Goal: Information Seeking & Learning: Compare options

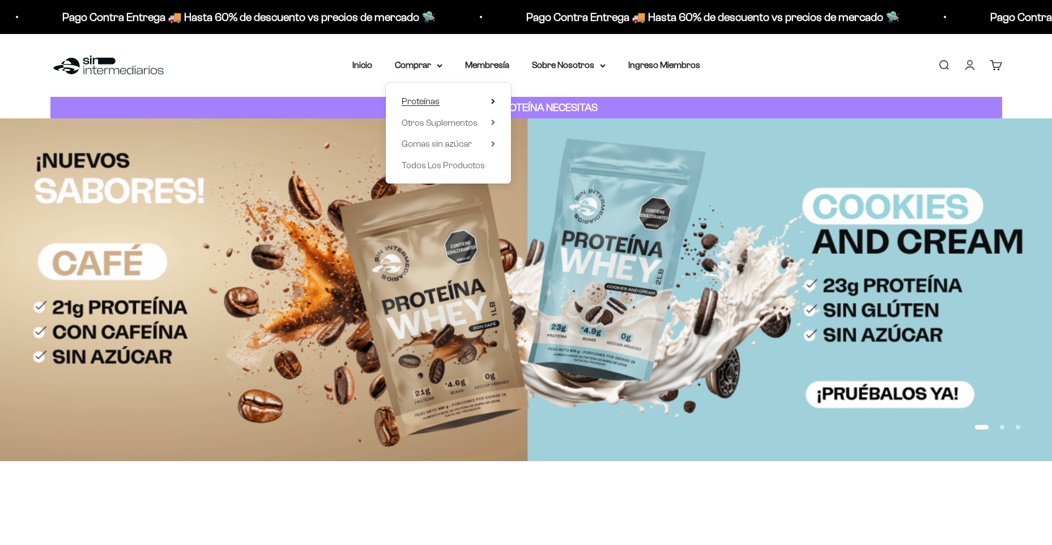
click at [429, 108] on span "Proteínas" at bounding box center [421, 101] width 38 height 15
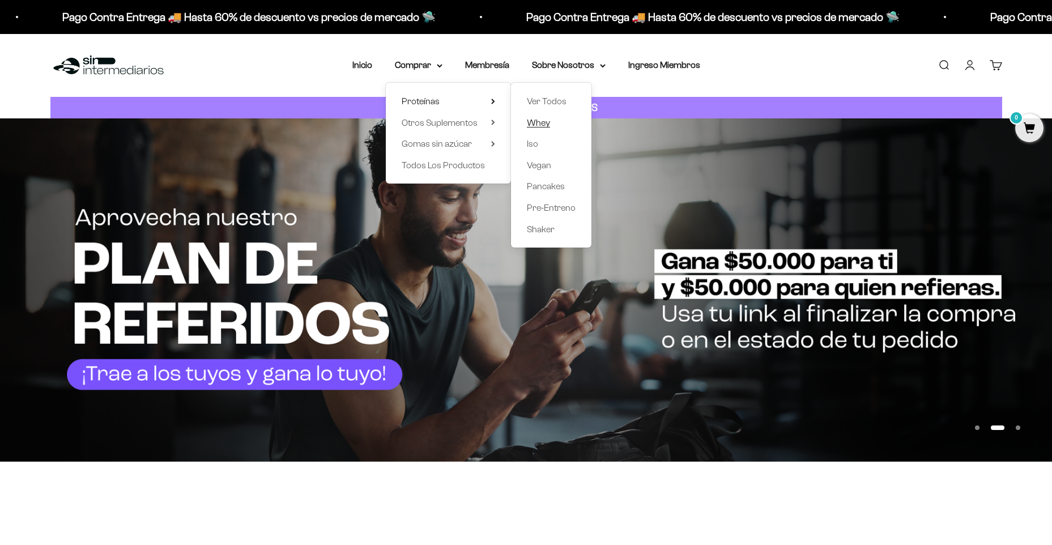
click at [546, 123] on span "Whey" at bounding box center [538, 123] width 23 height 10
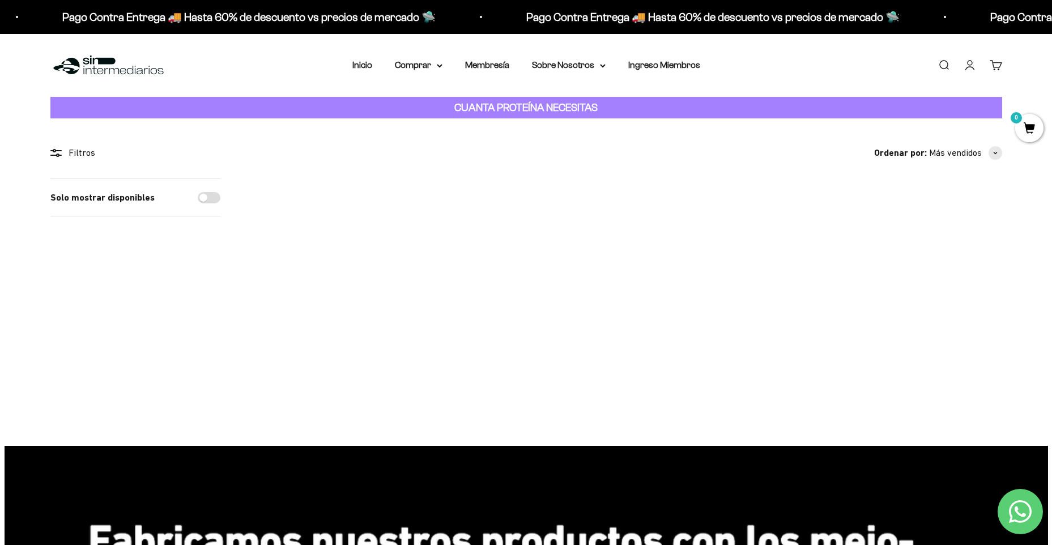
click at [332, 268] on img at bounding box center [317, 248] width 140 height 140
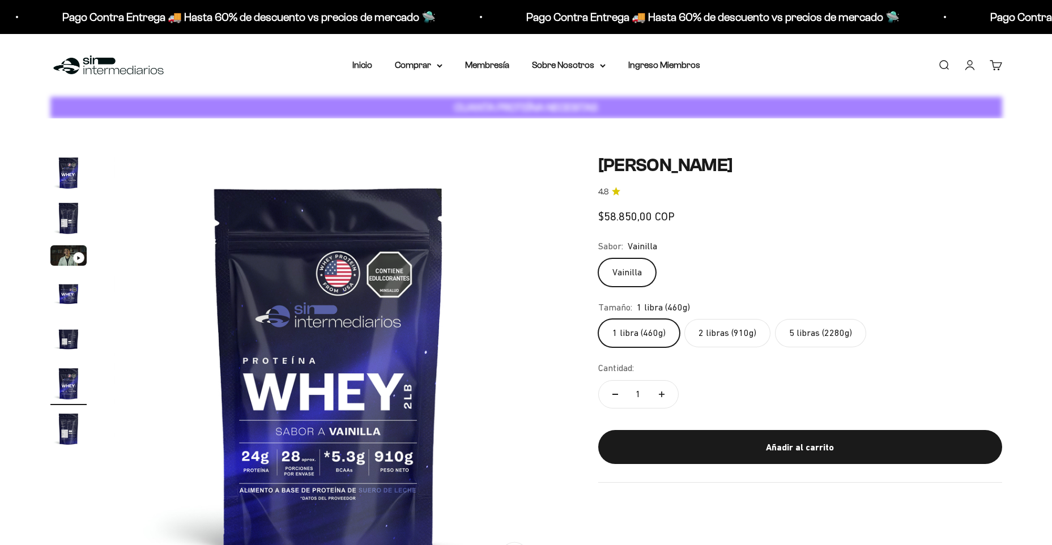
scroll to position [0, 2218]
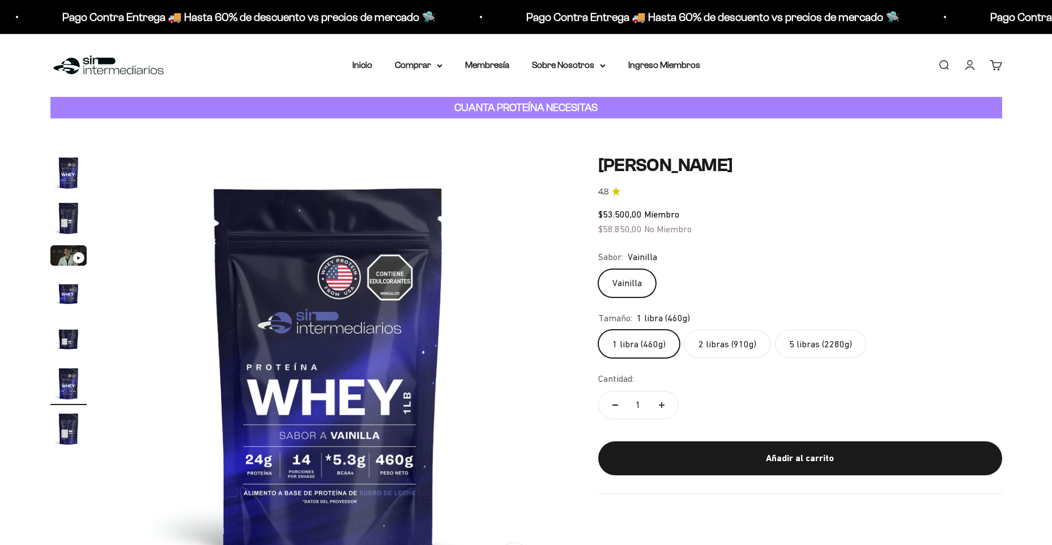
click at [727, 346] on label "2 libras (910g)" at bounding box center [727, 344] width 86 height 28
click at [598, 330] on input "2 libras (910g)" at bounding box center [597, 329] width 1 height 1
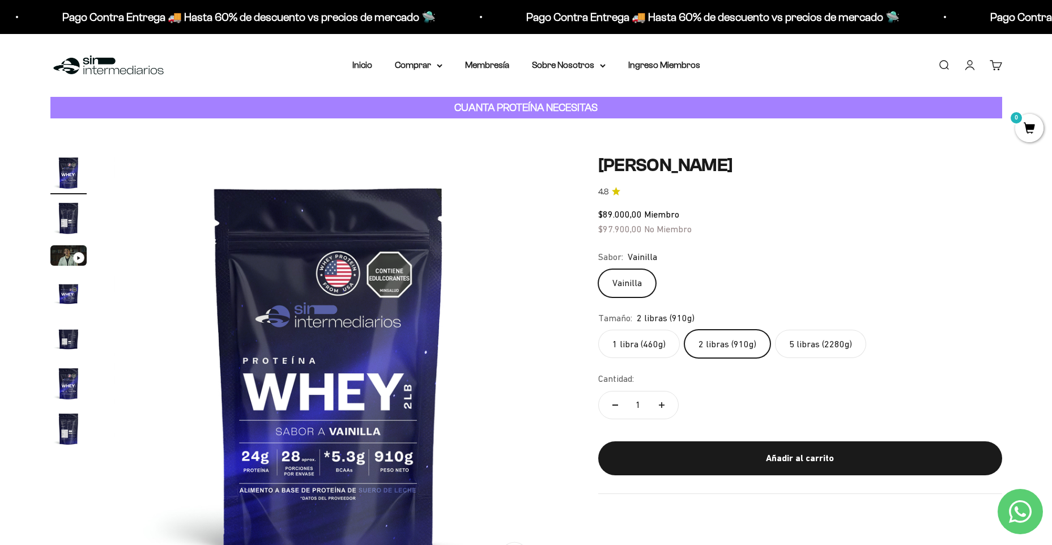
click at [829, 351] on label "5 libras (2280g)" at bounding box center [820, 344] width 91 height 28
click at [598, 330] on input "5 libras (2280g)" at bounding box center [597, 329] width 1 height 1
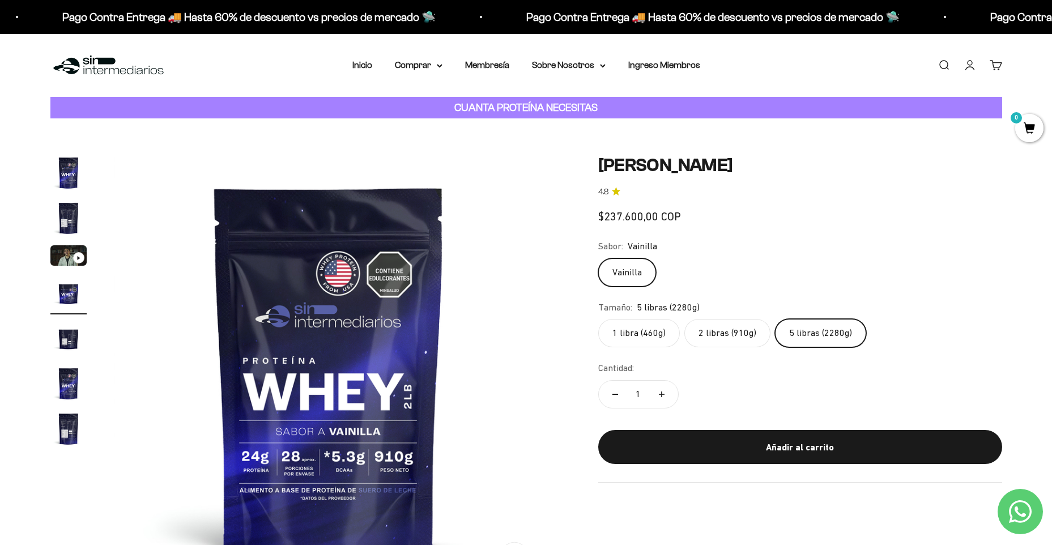
scroll to position [0, 1331]
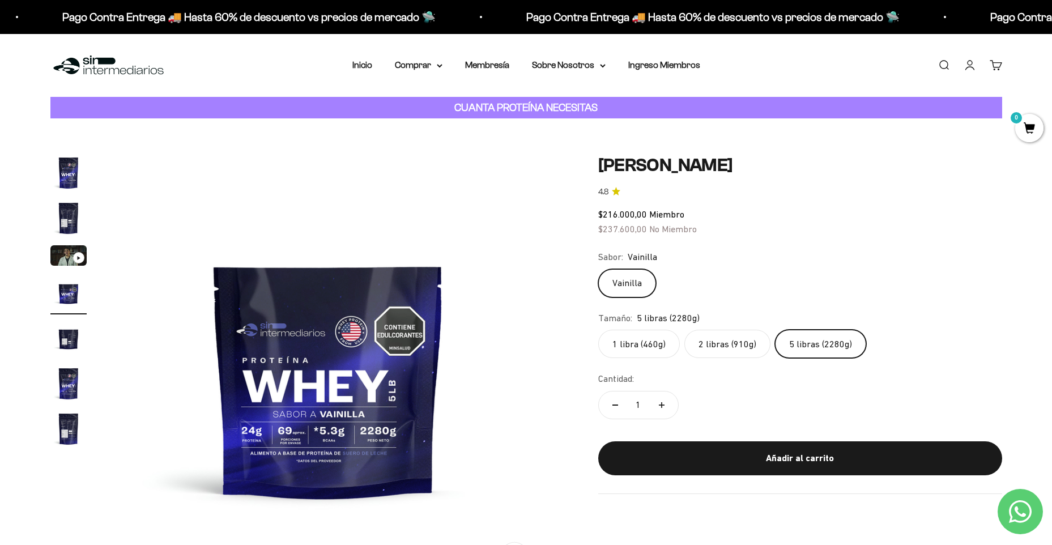
click at [712, 338] on label "2 libras (910g)" at bounding box center [727, 344] width 86 height 28
click at [598, 330] on input "2 libras (910g)" at bounding box center [597, 329] width 1 height 1
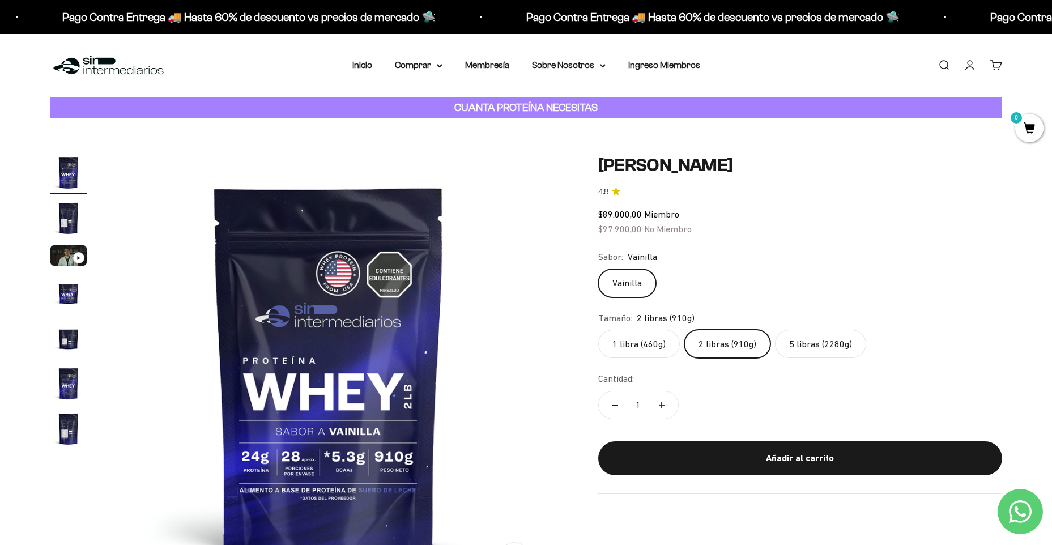
click at [818, 340] on label "5 libras (2280g)" at bounding box center [820, 344] width 91 height 28
click at [598, 330] on input "5 libras (2280g)" at bounding box center [597, 329] width 1 height 1
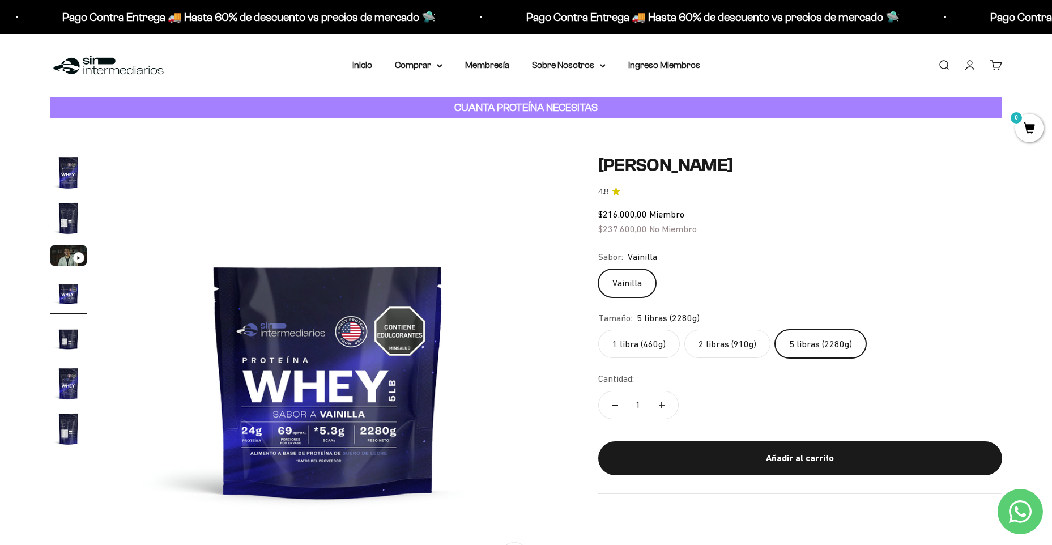
click at [744, 339] on label "2 libras (910g)" at bounding box center [727, 344] width 86 height 28
click at [598, 330] on input "2 libras (910g)" at bounding box center [597, 329] width 1 height 1
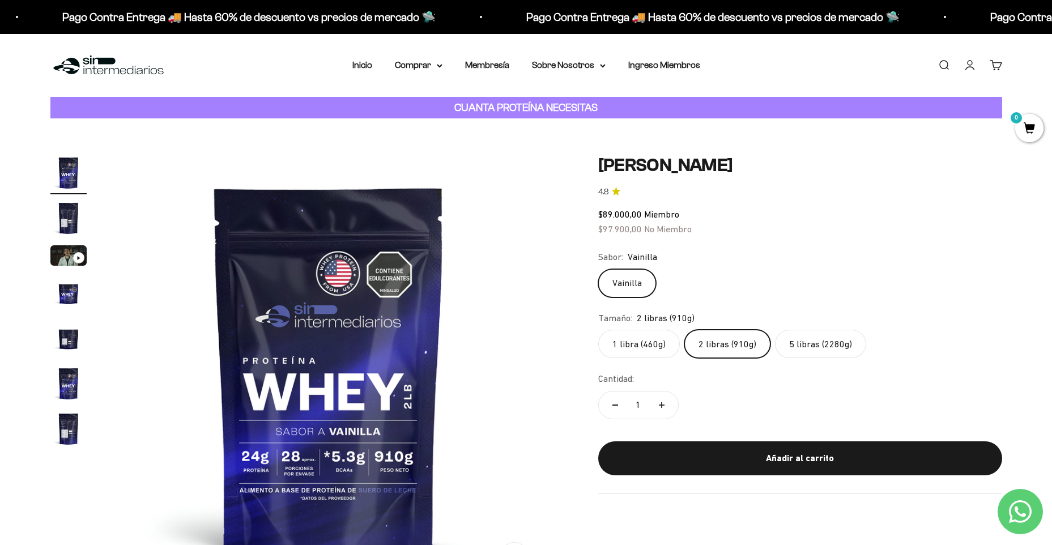
click at [810, 339] on label "5 libras (2280g)" at bounding box center [820, 344] width 91 height 28
click at [598, 330] on input "5 libras (2280g)" at bounding box center [597, 329] width 1 height 1
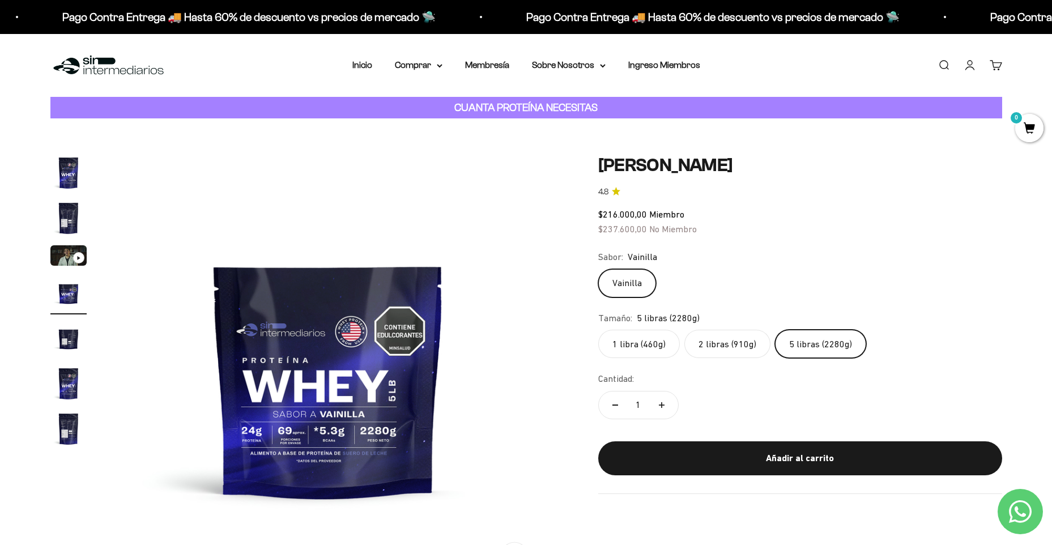
click at [736, 339] on label "2 libras (910g)" at bounding box center [727, 344] width 86 height 28
click at [598, 330] on input "2 libras (910g)" at bounding box center [597, 329] width 1 height 1
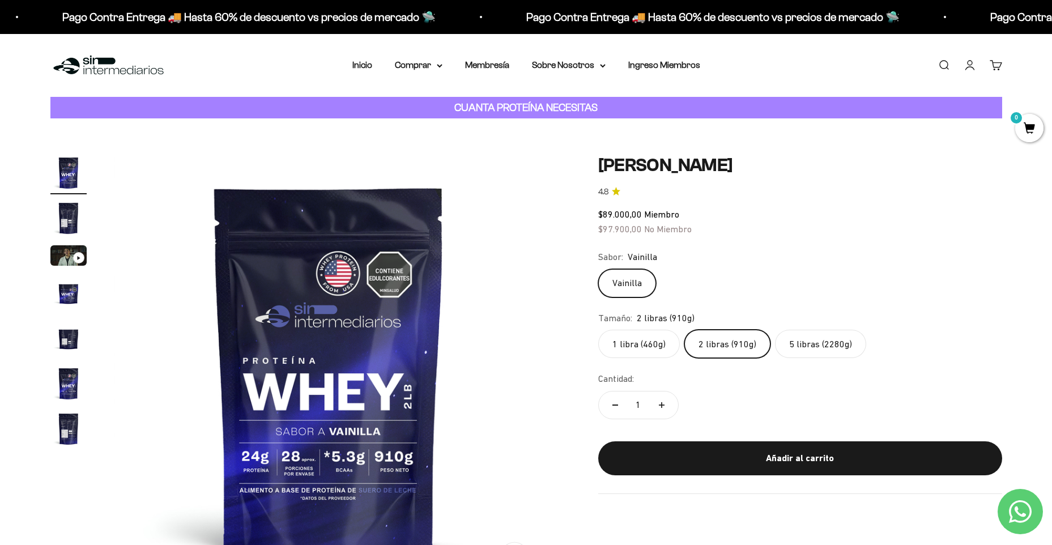
scroll to position [57, 0]
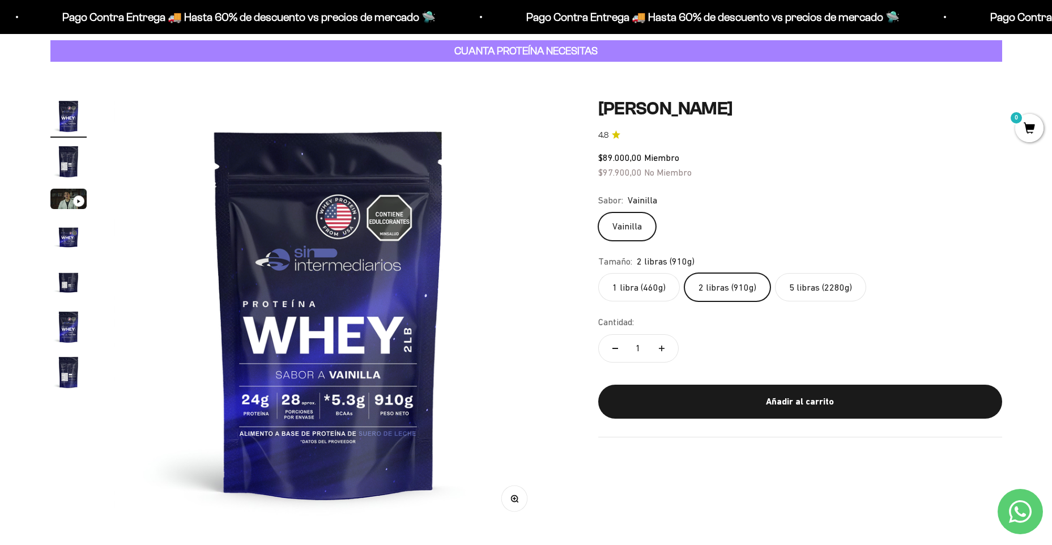
click at [824, 285] on label "5 libras (2280g)" at bounding box center [820, 287] width 91 height 28
click at [598, 273] on input "5 libras (2280g)" at bounding box center [597, 272] width 1 height 1
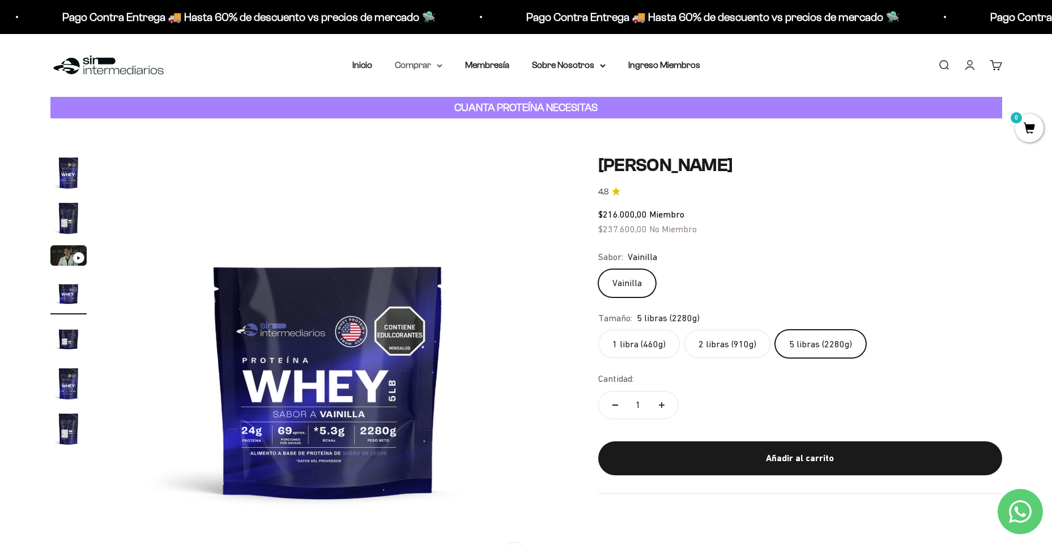
click at [438, 58] on summary "Comprar" at bounding box center [419, 65] width 48 height 15
click at [447, 107] on summary "Proteínas" at bounding box center [448, 101] width 93 height 15
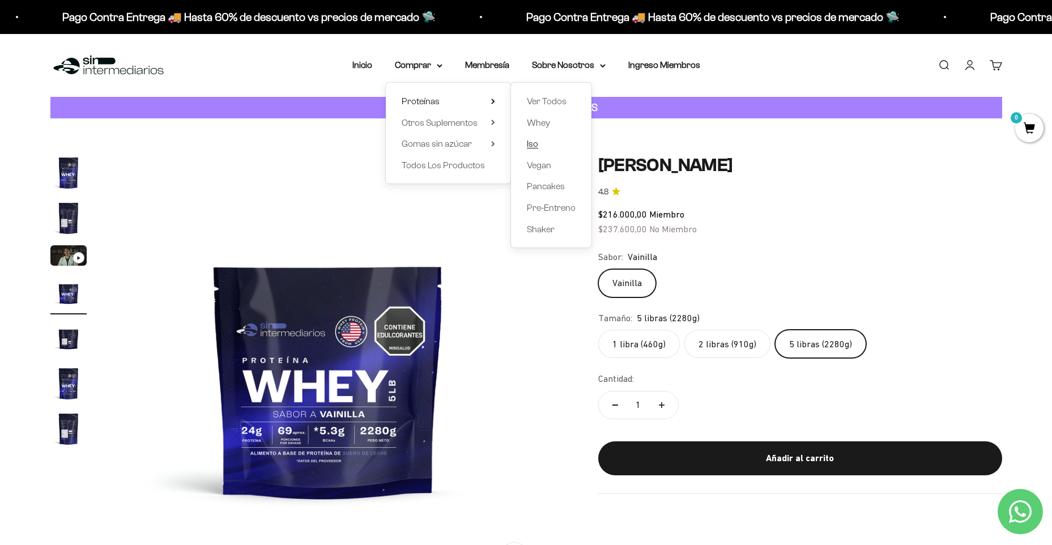
click at [535, 144] on span "Iso" at bounding box center [532, 144] width 11 height 10
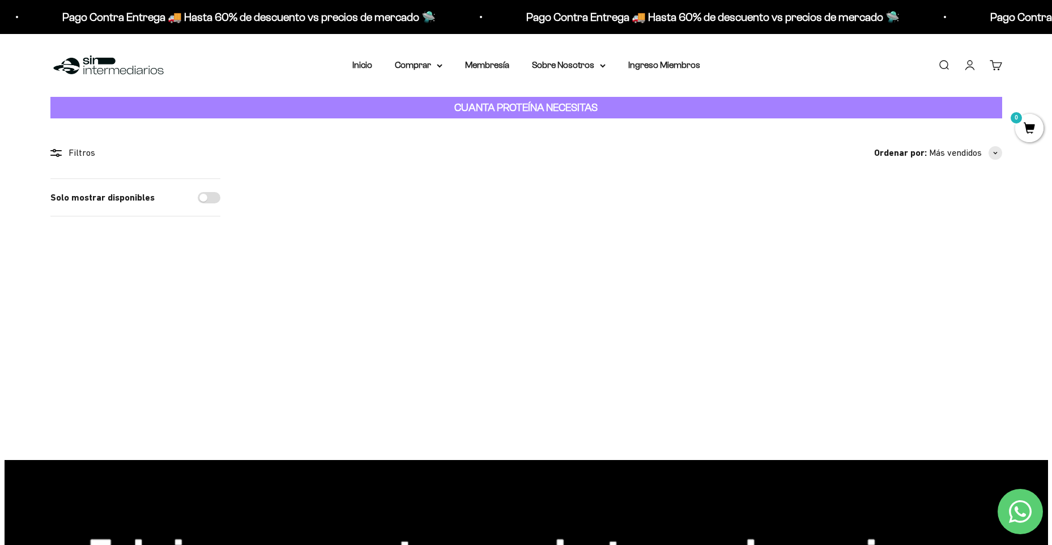
click at [338, 261] on img at bounding box center [317, 248] width 140 height 140
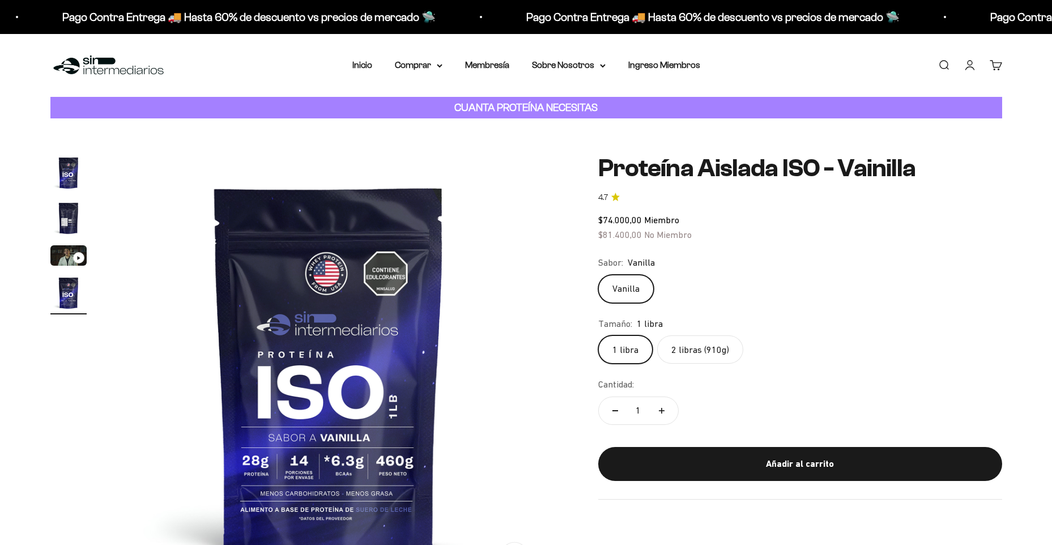
click at [710, 336] on label "2 libras (910g)" at bounding box center [700, 349] width 86 height 28
click at [598, 335] on input "2 libras (910g)" at bounding box center [597, 335] width 1 height 1
click at [432, 69] on summary "Comprar" at bounding box center [419, 65] width 48 height 15
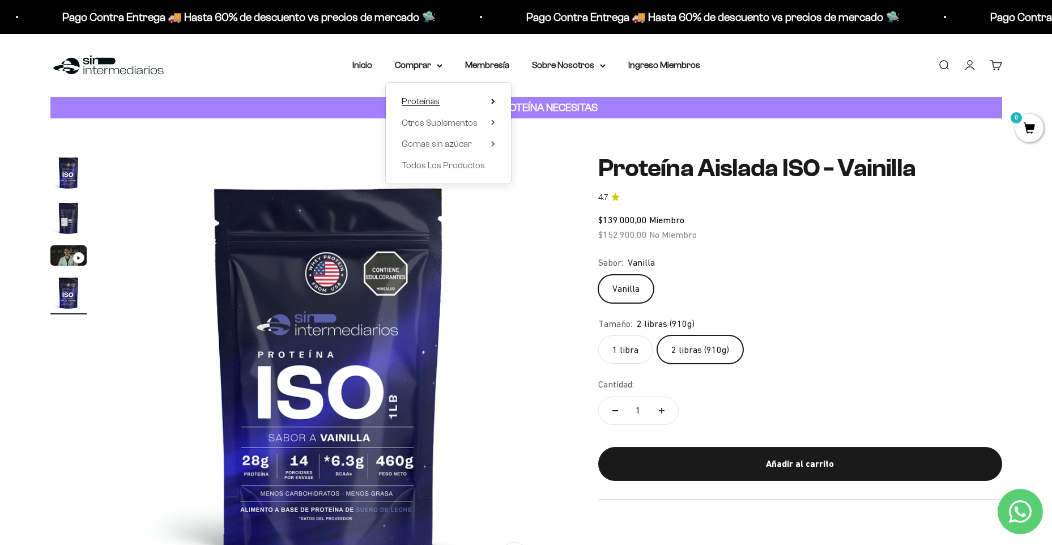
click at [427, 106] on span "Proteínas" at bounding box center [421, 101] width 38 height 15
click at [531, 123] on span "Whey" at bounding box center [538, 123] width 23 height 10
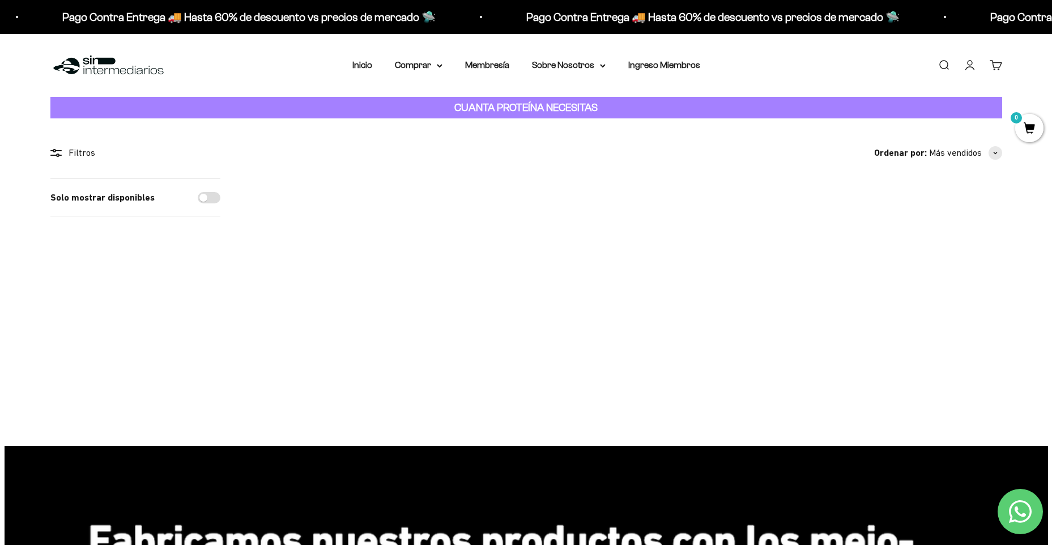
click at [928, 232] on img at bounding box center [931, 248] width 140 height 140
click at [314, 251] on img at bounding box center [317, 248] width 140 height 140
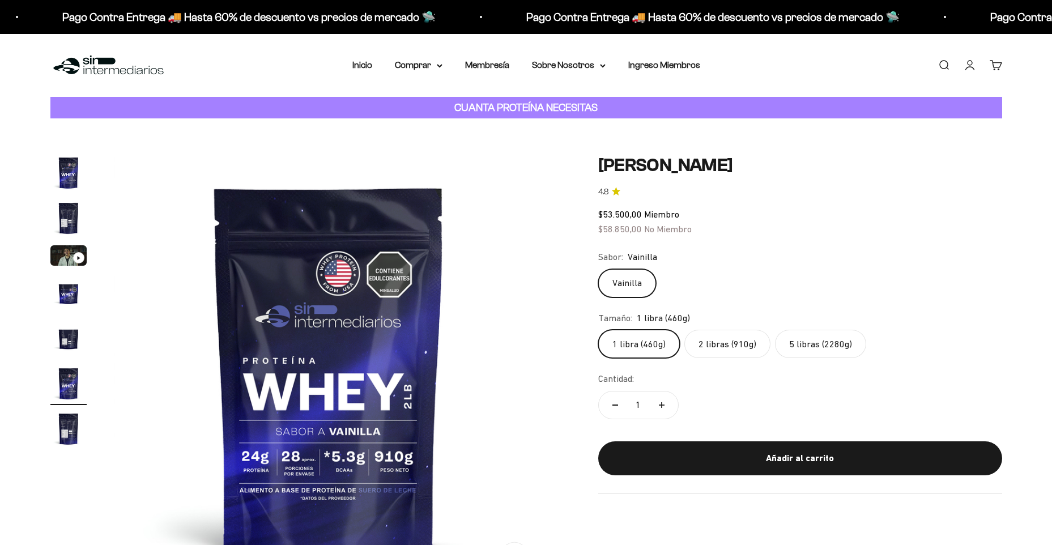
scroll to position [0, 2218]
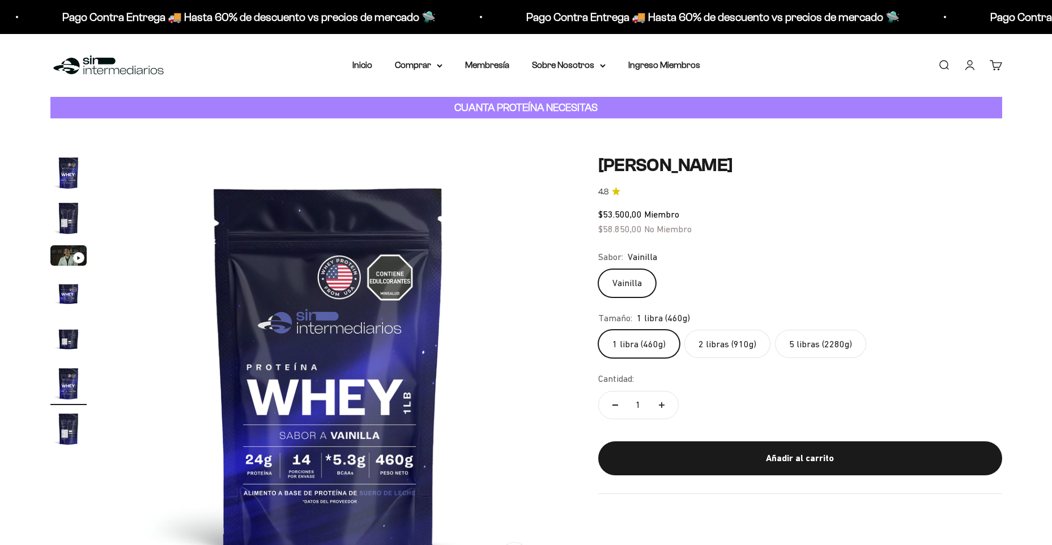
click at [722, 345] on label "2 libras (910g)" at bounding box center [727, 344] width 86 height 28
click at [598, 330] on input "2 libras (910g)" at bounding box center [597, 329] width 1 height 1
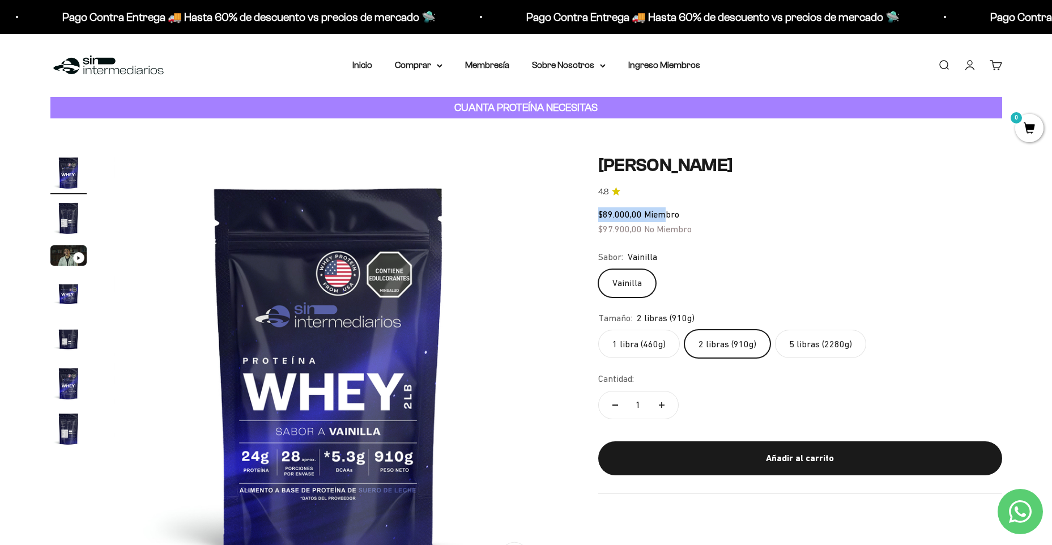
click at [667, 214] on div "Zoom Ir al artículo 1 Ir al artículo 2 Ir al artículo 3 Ir al artículo 4 Ir al …" at bounding box center [525, 370] width 951 height 430
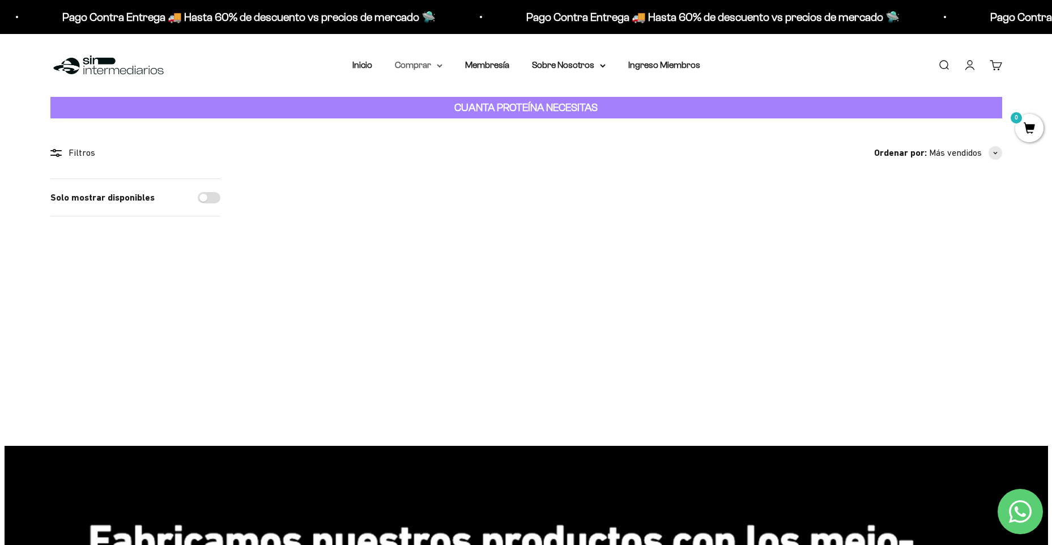
click at [432, 63] on summary "Comprar" at bounding box center [419, 65] width 48 height 15
click at [314, 82] on div "Menú Buscar Inicio Comprar Proteínas Ver Todos Whey Iso Vegan Pancakes Pre-Entr…" at bounding box center [526, 65] width 1052 height 63
click at [336, 240] on img at bounding box center [317, 248] width 140 height 140
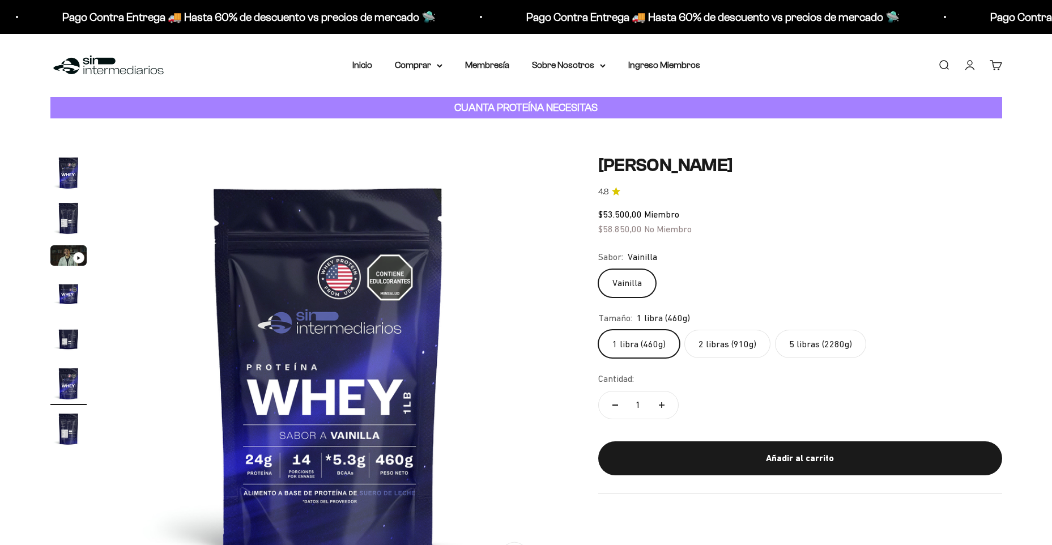
click at [844, 330] on label "5 libras (2280g)" at bounding box center [820, 344] width 91 height 28
click at [598, 330] on input "5 libras (2280g)" at bounding box center [597, 329] width 1 height 1
radio input "true"
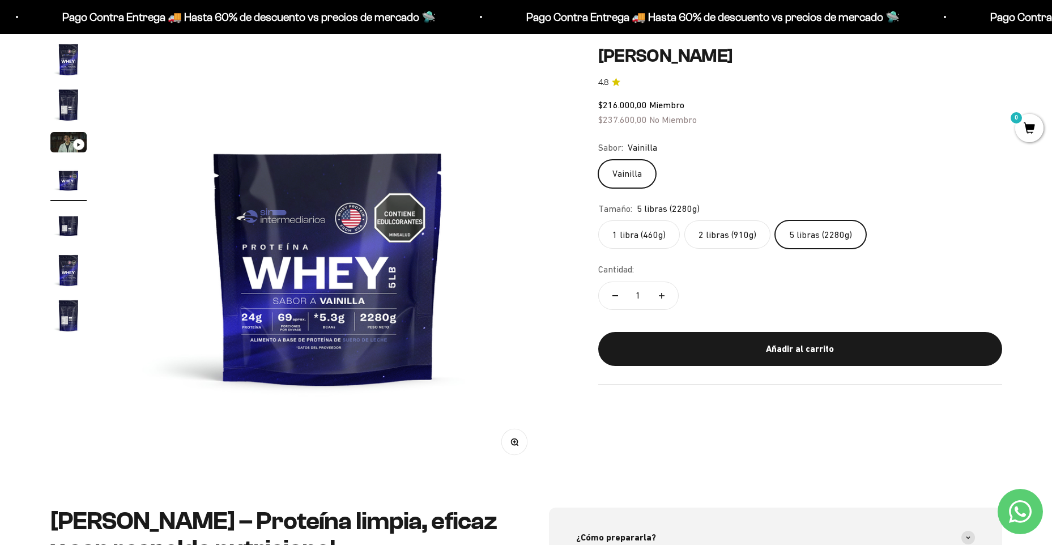
click at [749, 235] on label "2 libras (910g)" at bounding box center [727, 234] width 86 height 28
click at [598, 220] on input "2 libras (910g)" at bounding box center [597, 220] width 1 height 1
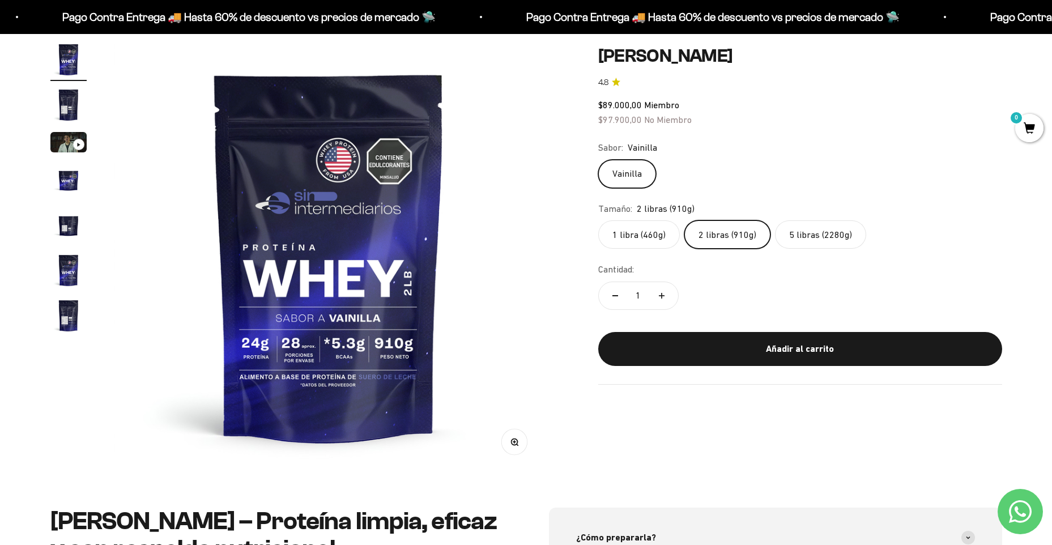
click at [818, 236] on label "5 libras (2280g)" at bounding box center [820, 234] width 91 height 28
click at [598, 220] on input "5 libras (2280g)" at bounding box center [597, 220] width 1 height 1
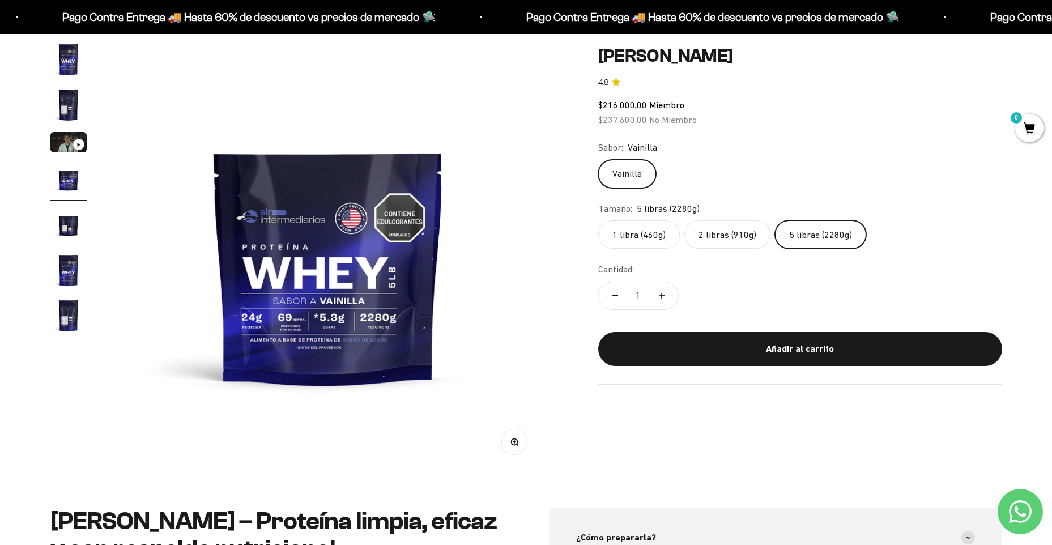
click at [741, 237] on label "2 libras (910g)" at bounding box center [727, 234] width 86 height 28
click at [598, 220] on input "2 libras (910g)" at bounding box center [597, 220] width 1 height 1
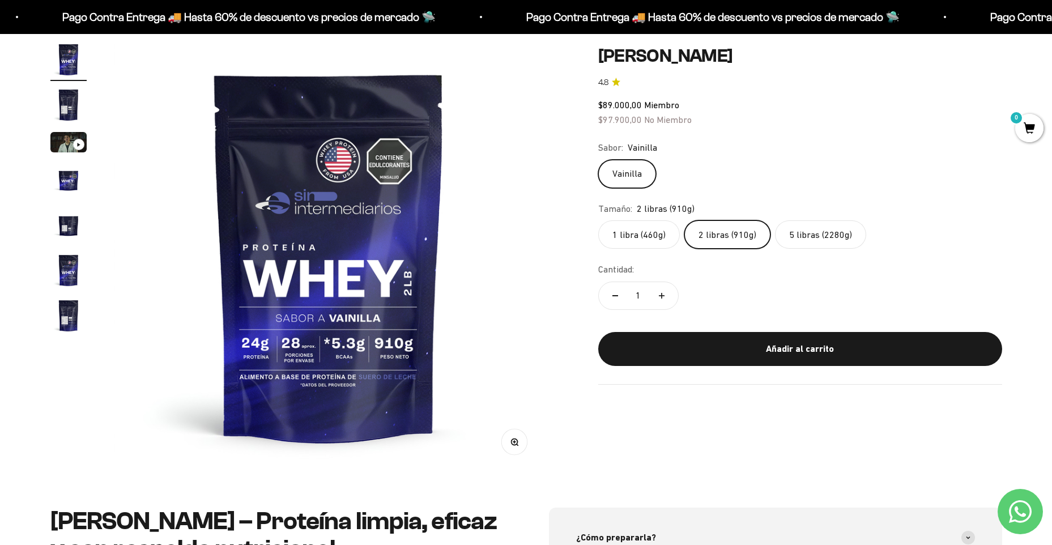
click at [800, 237] on label "5 libras (2280g)" at bounding box center [820, 234] width 91 height 28
click at [598, 220] on input "5 libras (2280g)" at bounding box center [597, 220] width 1 height 1
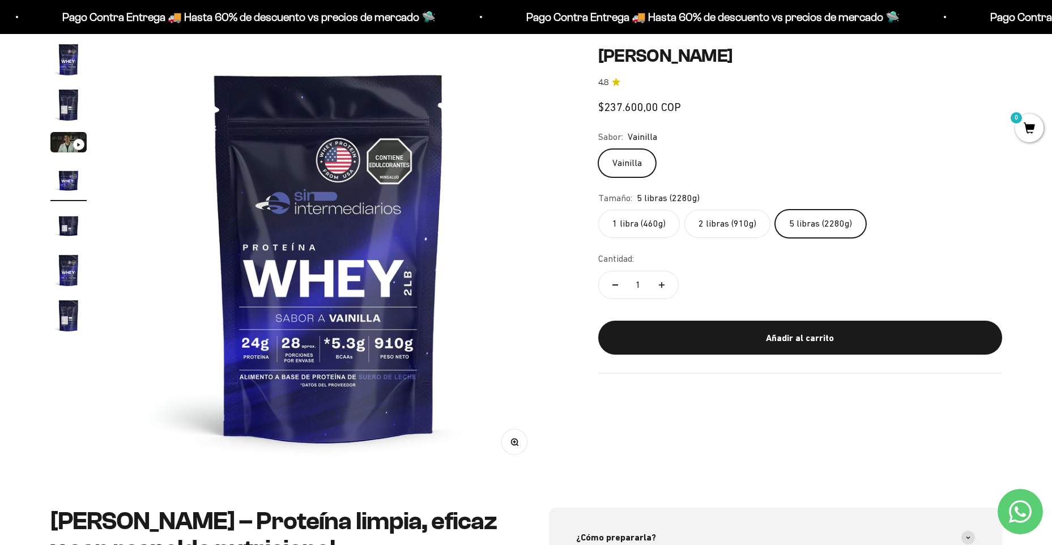
scroll to position [0, 1331]
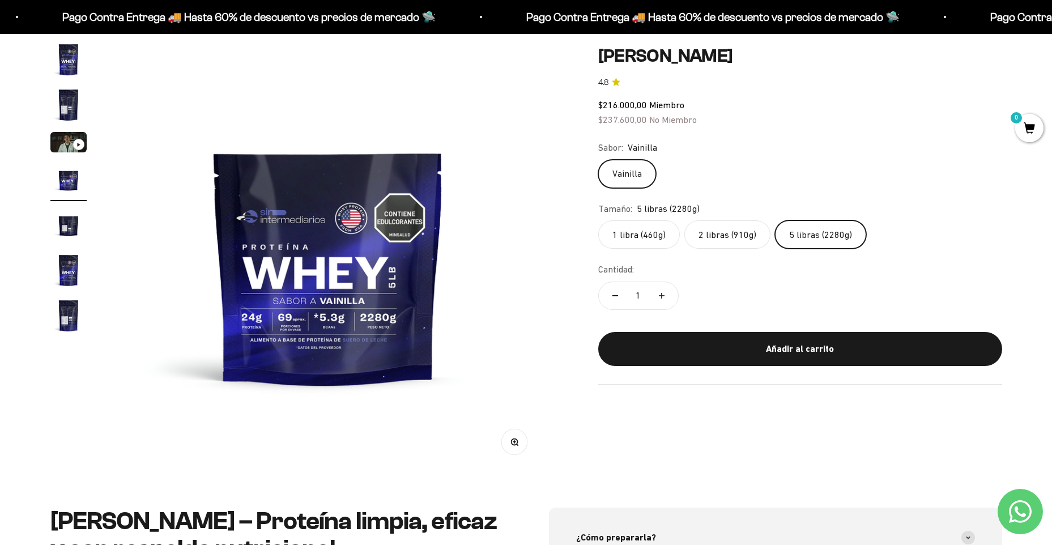
click at [738, 237] on label "2 libras (910g)" at bounding box center [727, 234] width 86 height 28
click at [598, 220] on input "2 libras (910g)" at bounding box center [597, 220] width 1 height 1
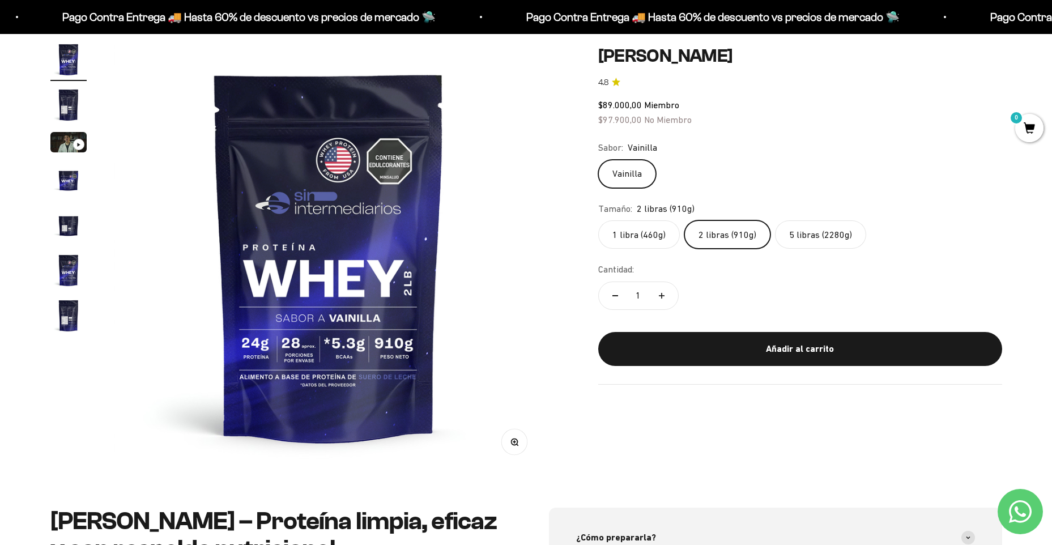
click at [637, 234] on label "1 libra (460g)" at bounding box center [639, 234] width 82 height 28
click at [598, 220] on input "1 libra (460g)" at bounding box center [597, 220] width 1 height 1
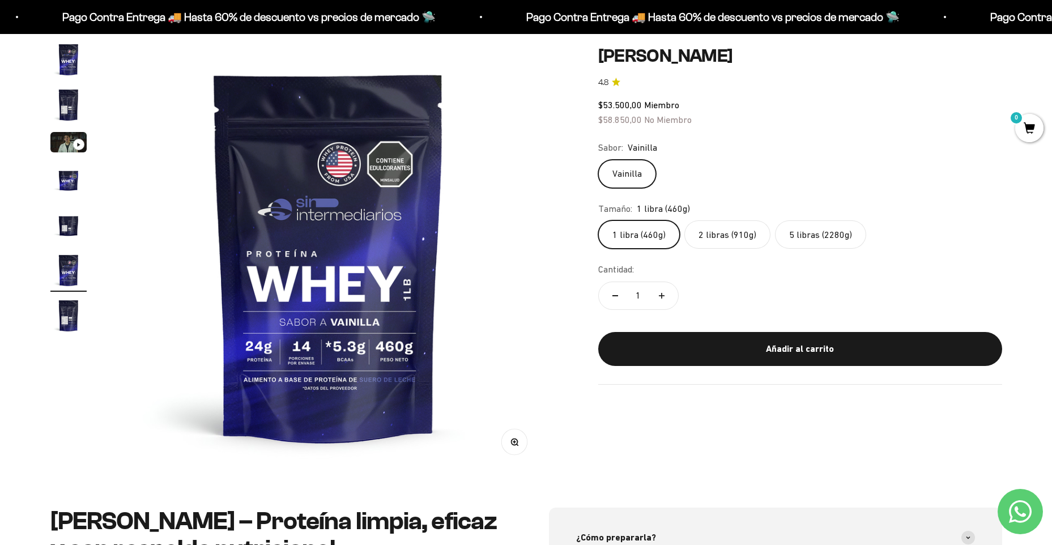
click at [808, 239] on label "5 libras (2280g)" at bounding box center [820, 234] width 91 height 28
click at [598, 220] on input "5 libras (2280g)" at bounding box center [597, 220] width 1 height 1
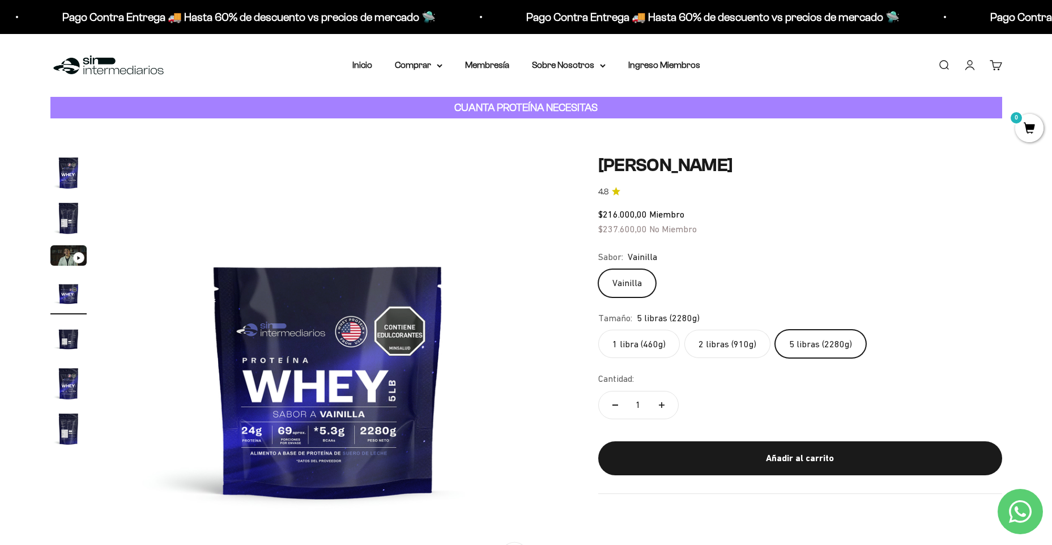
click at [746, 343] on label "2 libras (910g)" at bounding box center [727, 344] width 86 height 28
click at [598, 330] on input "2 libras (910g)" at bounding box center [597, 329] width 1 height 1
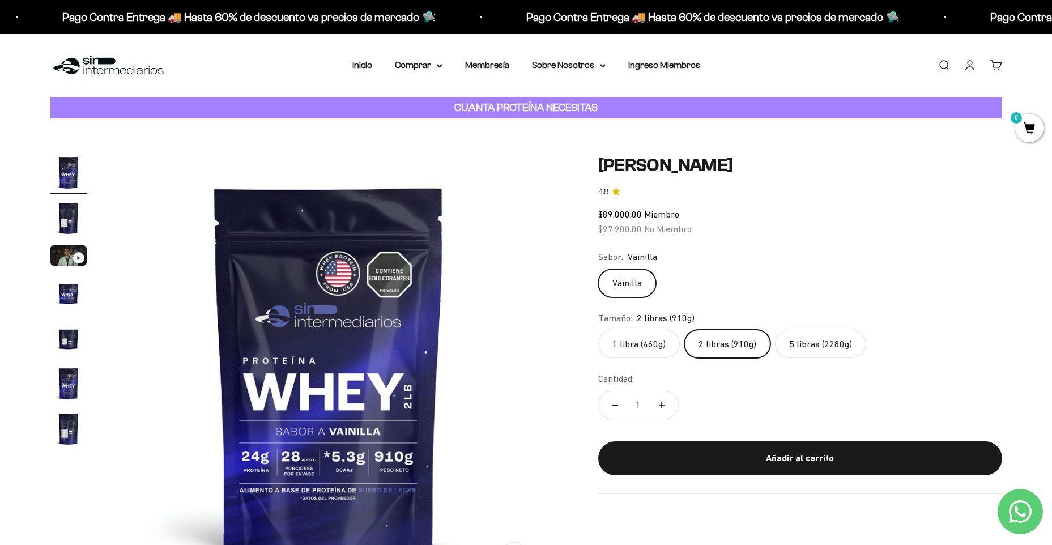
scroll to position [57, 0]
